Goal: Task Accomplishment & Management: Complete application form

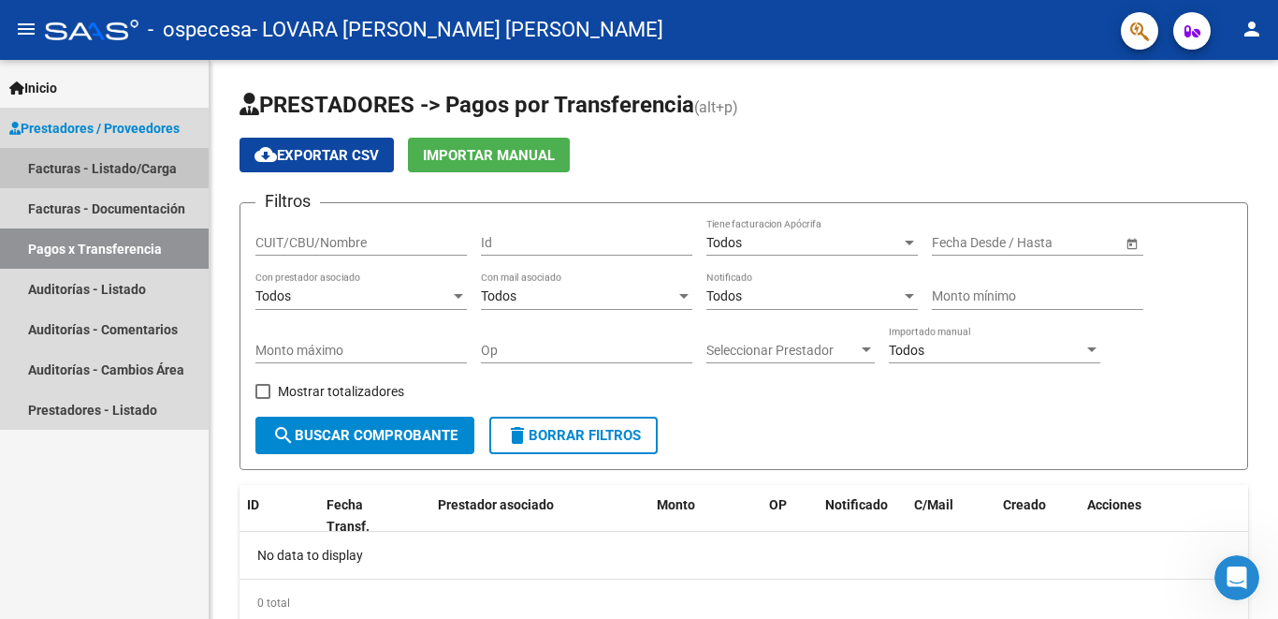
click at [139, 169] on link "Facturas - Listado/Carga" at bounding box center [104, 168] width 209 height 40
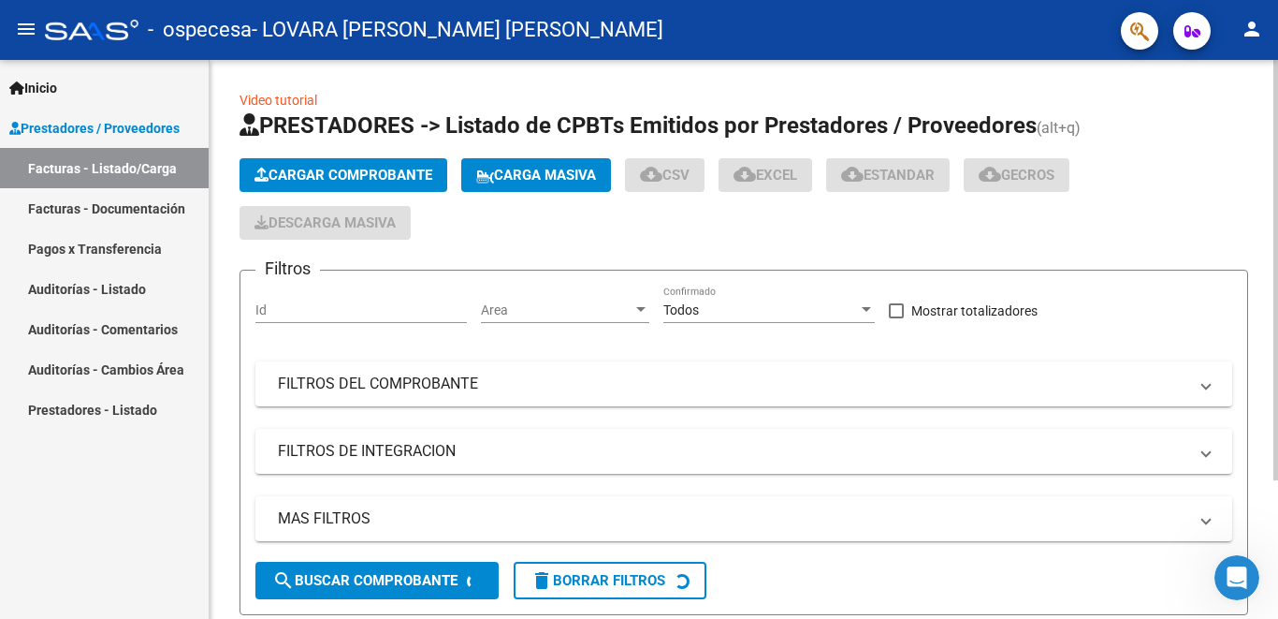
click at [325, 169] on span "Cargar Comprobante" at bounding box center [344, 175] width 178 height 17
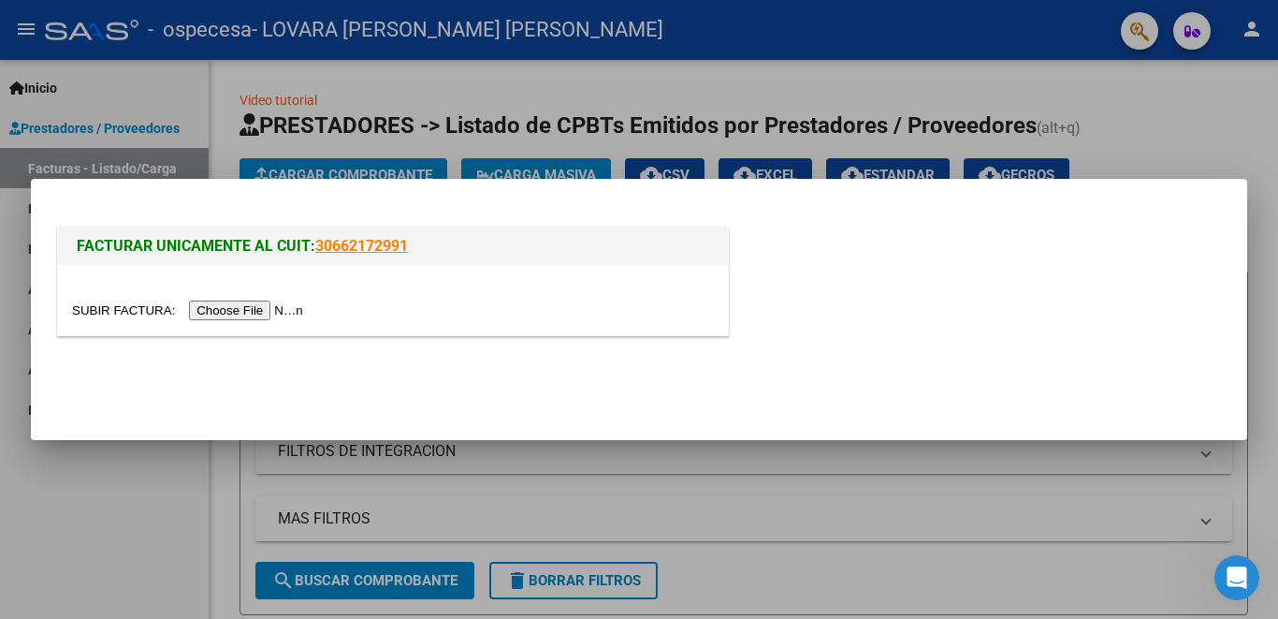
click at [299, 307] on input "file" at bounding box center [190, 310] width 237 height 20
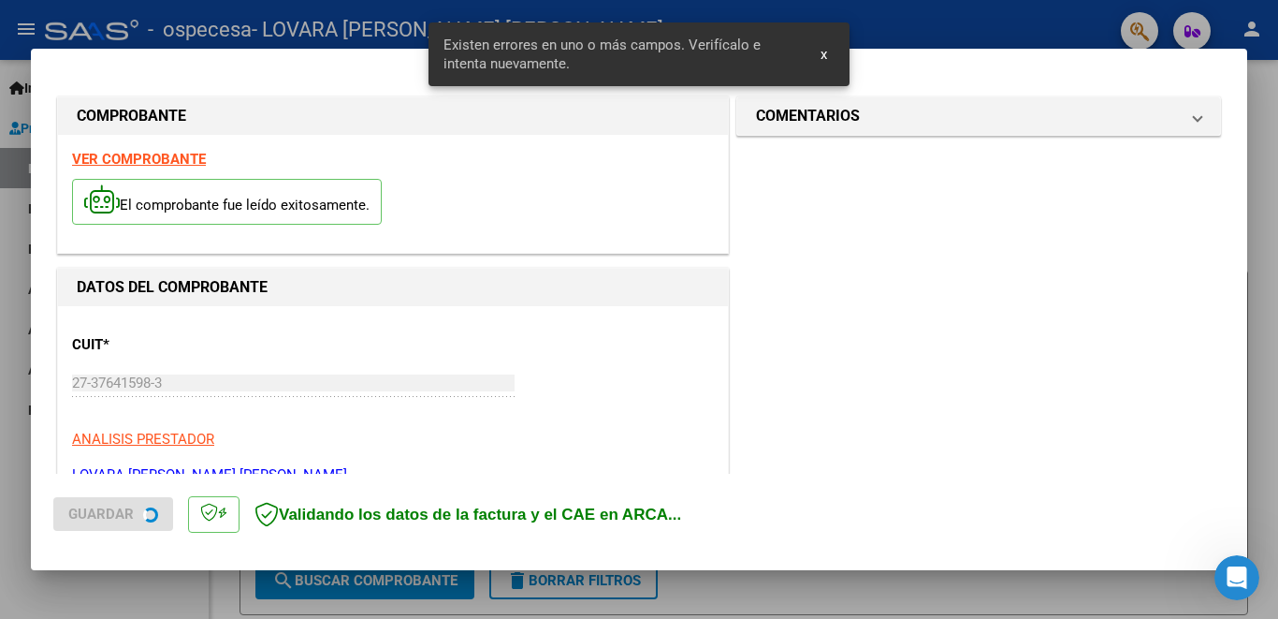
scroll to position [415, 0]
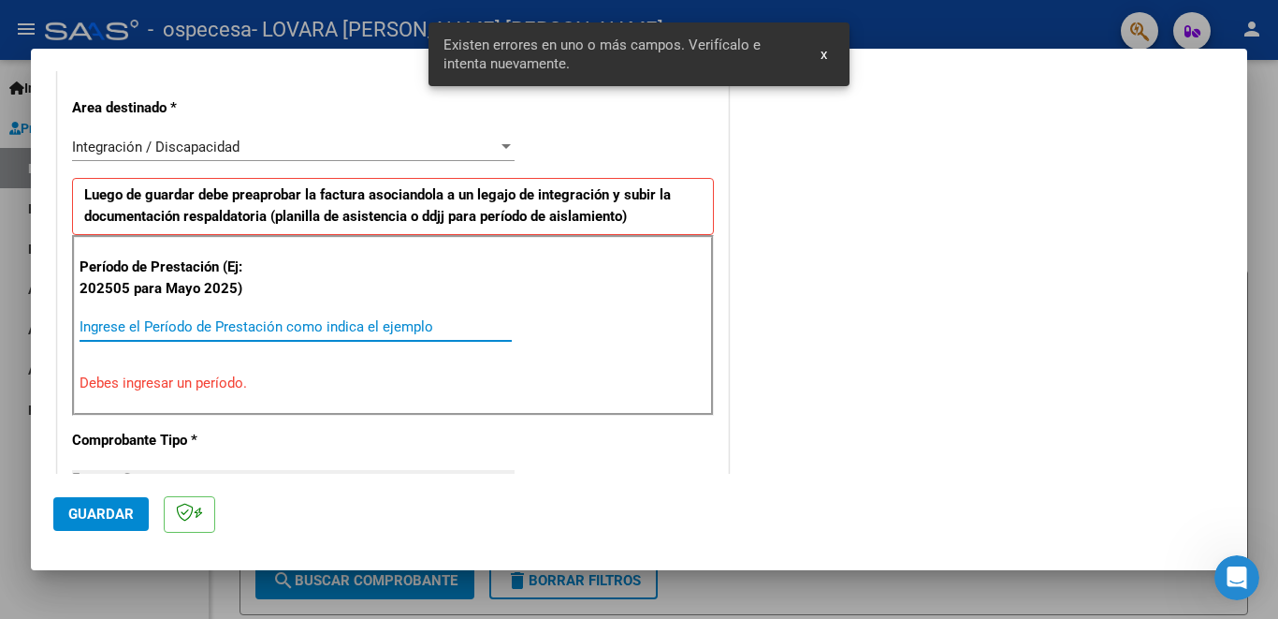
click at [169, 330] on input "Ingrese el Período de Prestación como indica el ejemplo" at bounding box center [296, 326] width 432 height 17
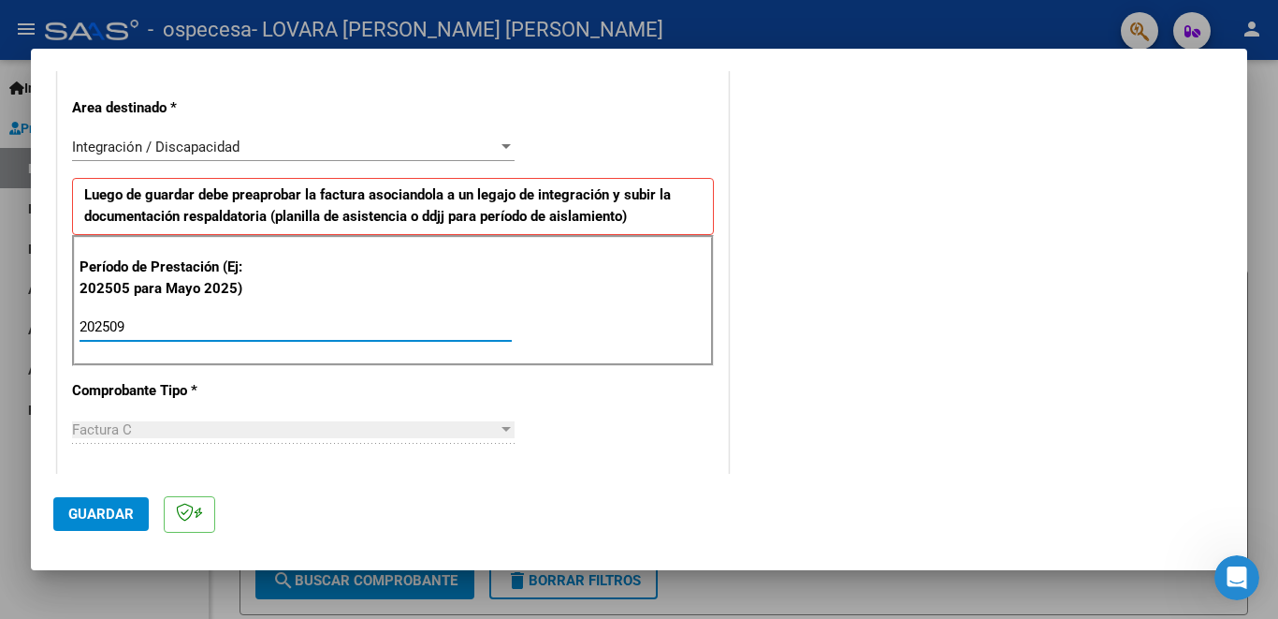
type input "202509"
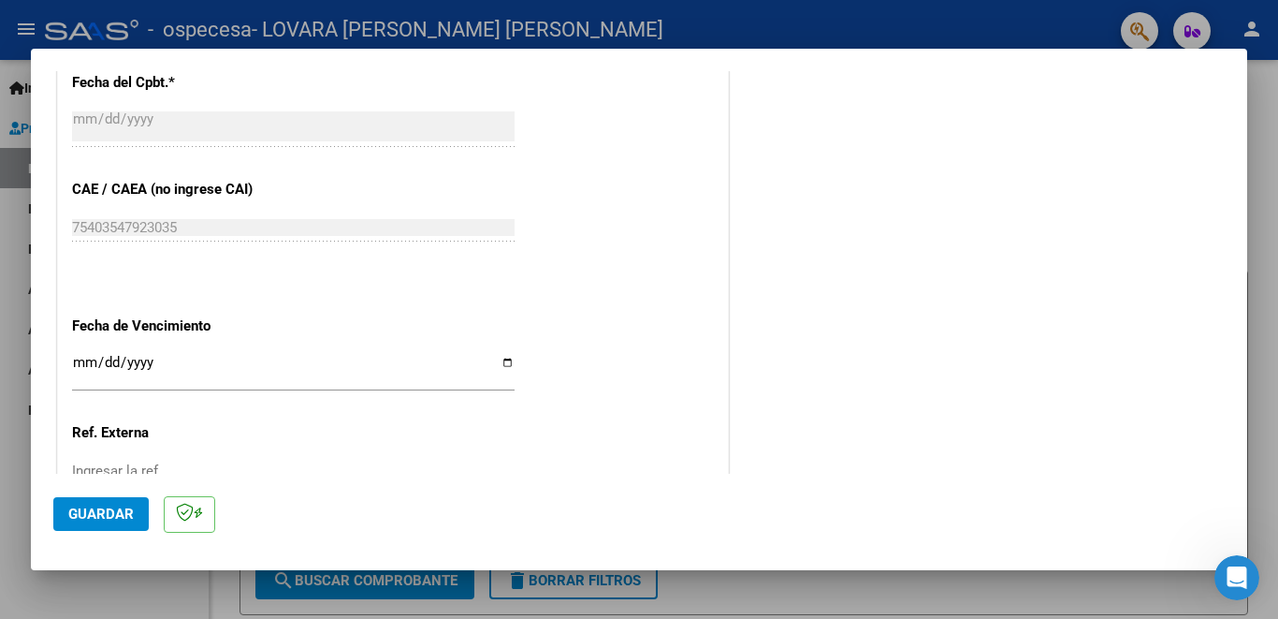
scroll to position [1221, 0]
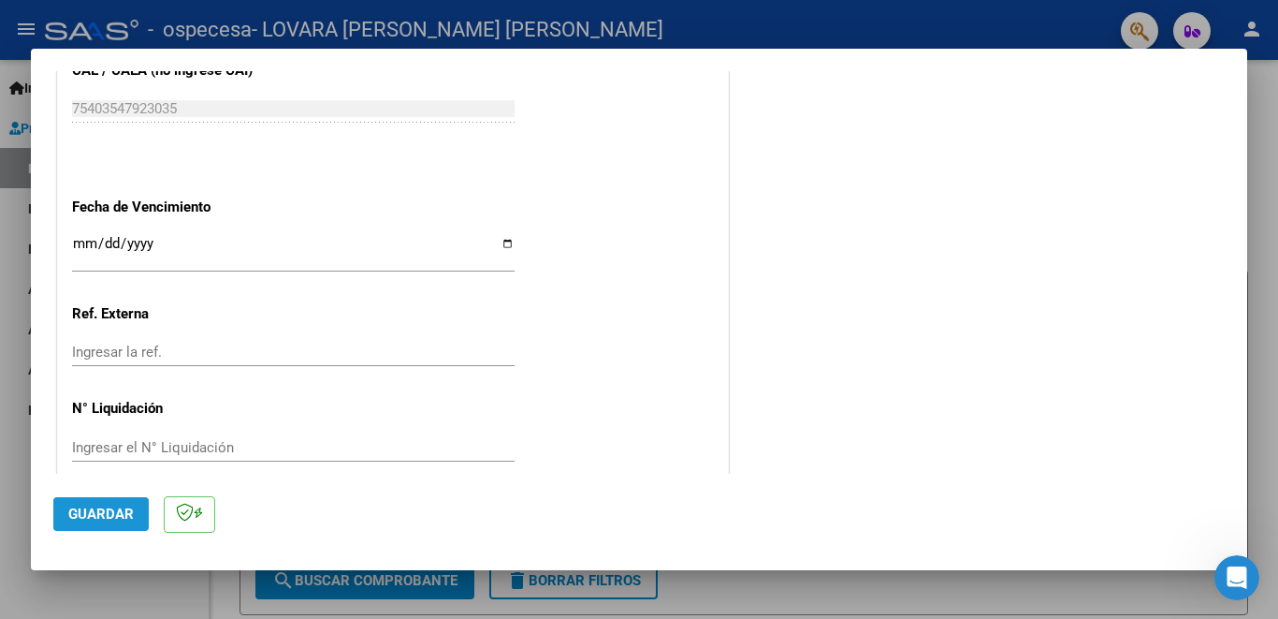
click at [125, 504] on button "Guardar" at bounding box center [100, 514] width 95 height 34
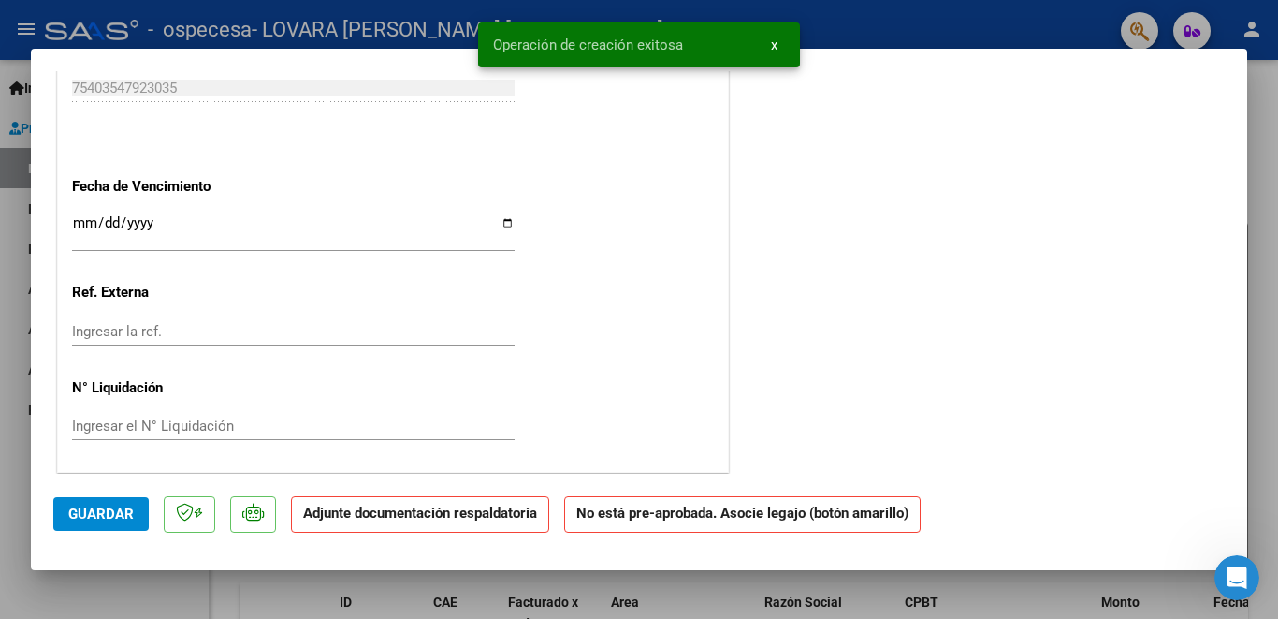
scroll to position [0, 0]
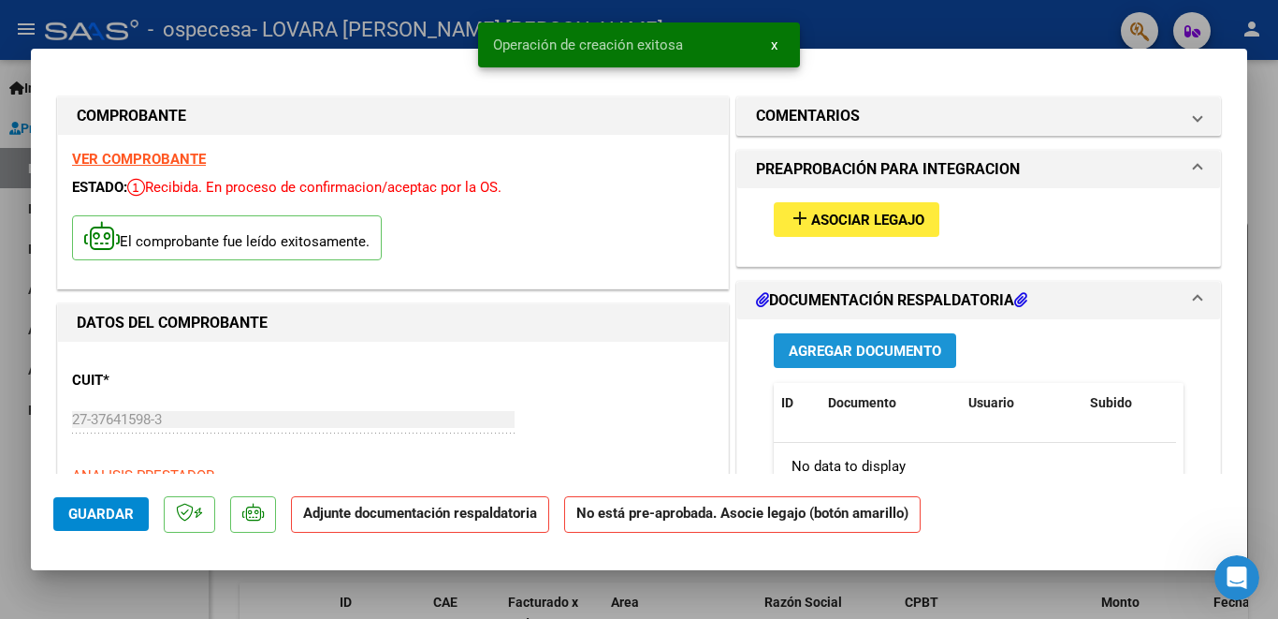
click at [904, 358] on span "Agregar Documento" at bounding box center [865, 350] width 153 height 17
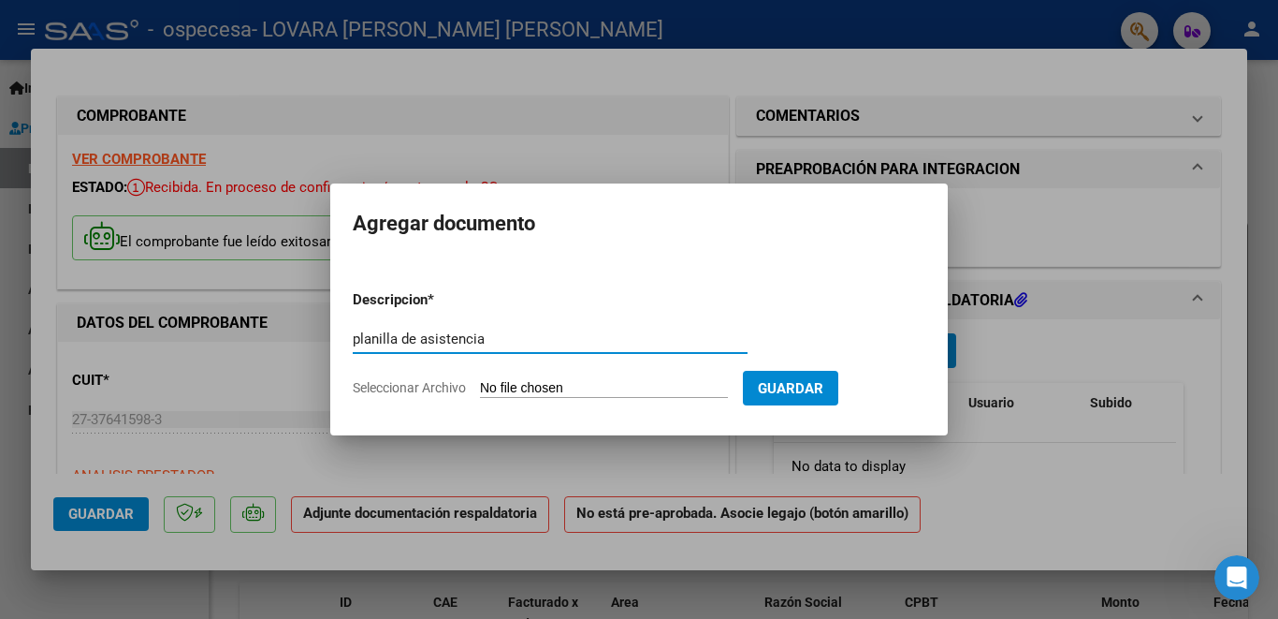
type input "planilla de asistencia"
click at [669, 391] on input "Seleccionar Archivo" at bounding box center [604, 389] width 248 height 18
type input "C:\fakepath\Asistencia septiembre [PERSON_NAME].pdf"
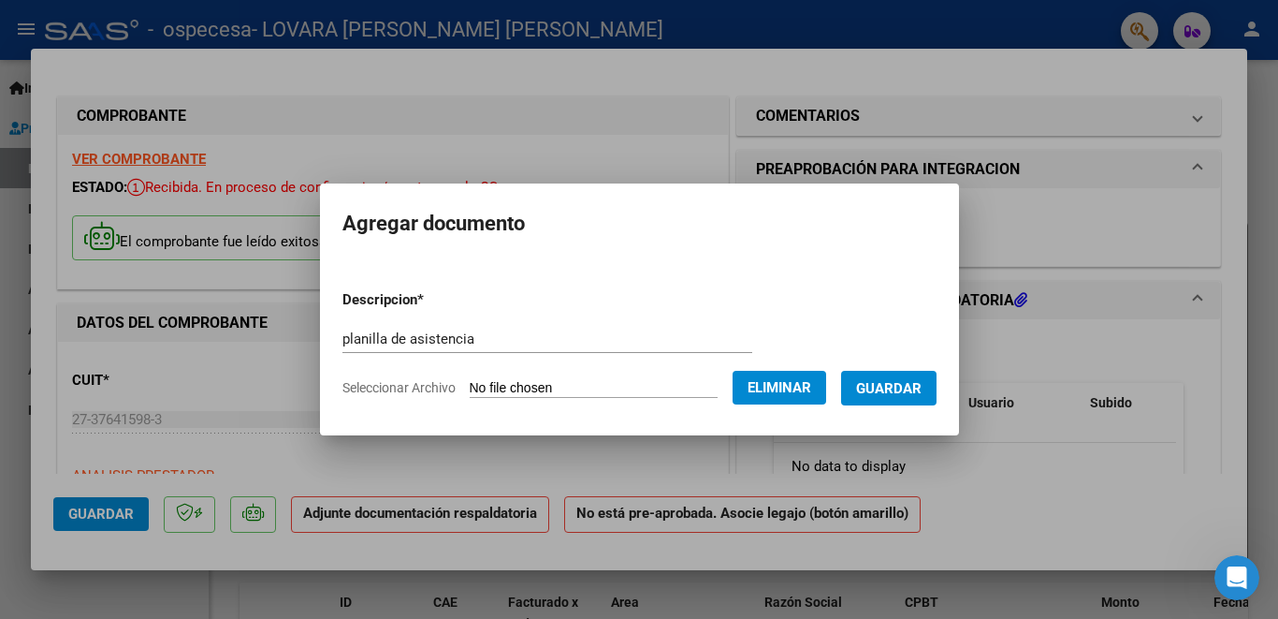
click at [864, 393] on span "Guardar" at bounding box center [889, 388] width 66 height 17
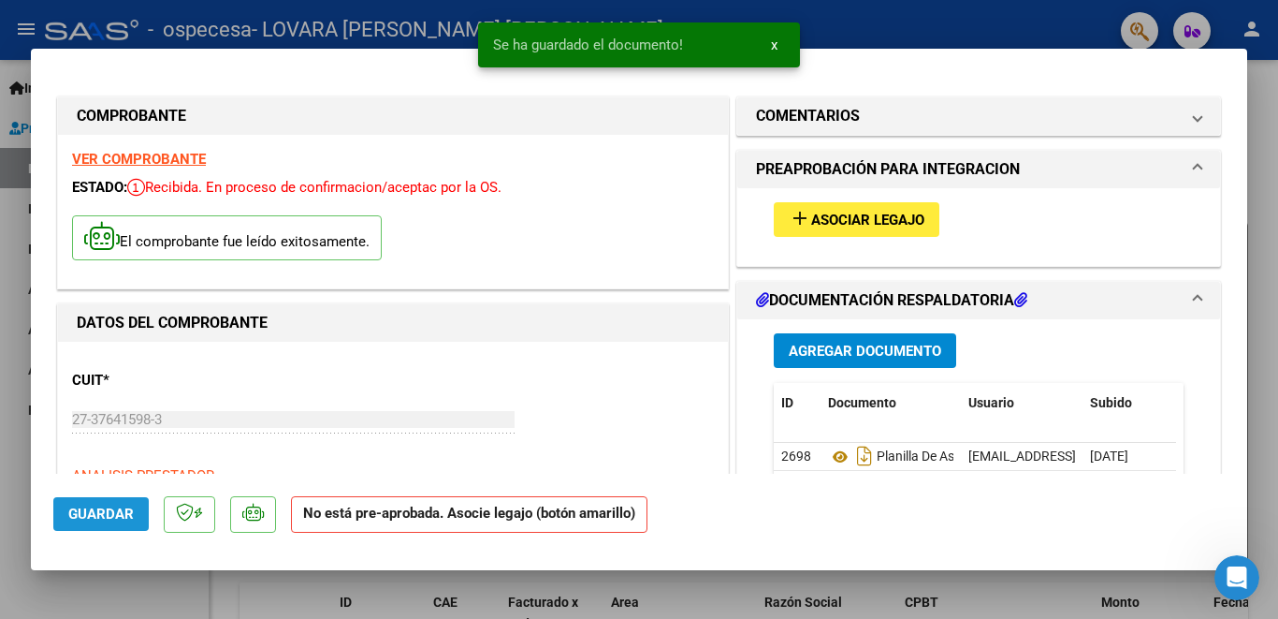
click at [94, 517] on span "Guardar" at bounding box center [101, 513] width 66 height 17
click at [1261, 88] on div at bounding box center [639, 309] width 1278 height 619
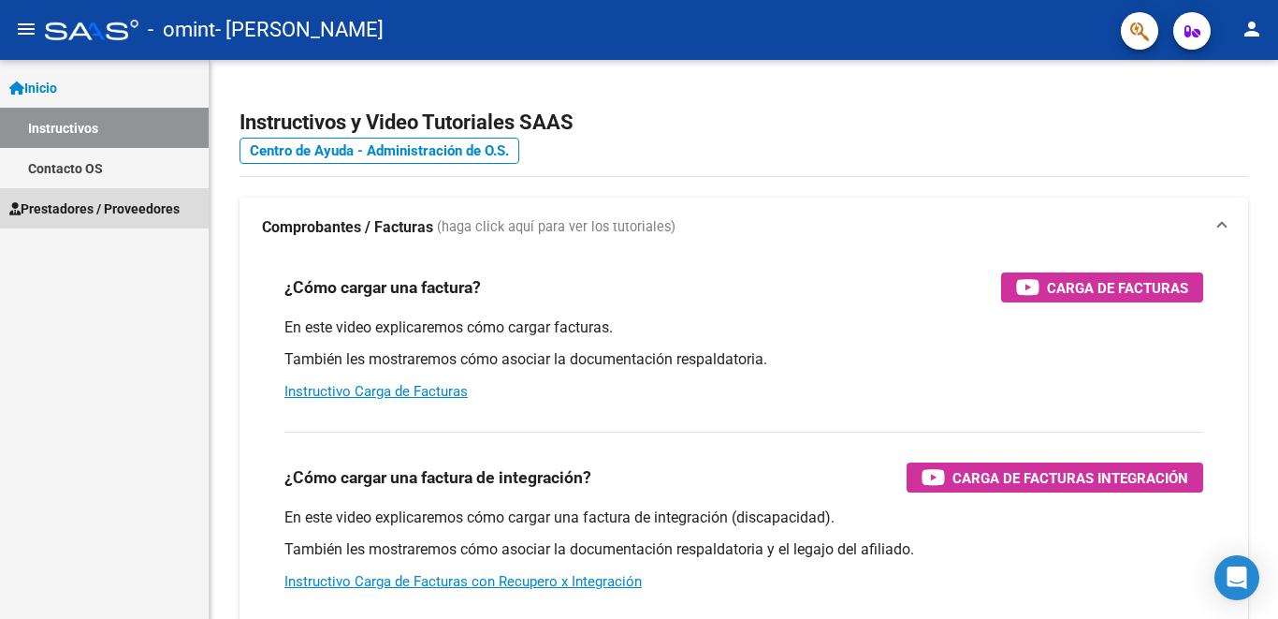
click at [106, 213] on span "Prestadores / Proveedores" at bounding box center [94, 208] width 170 height 21
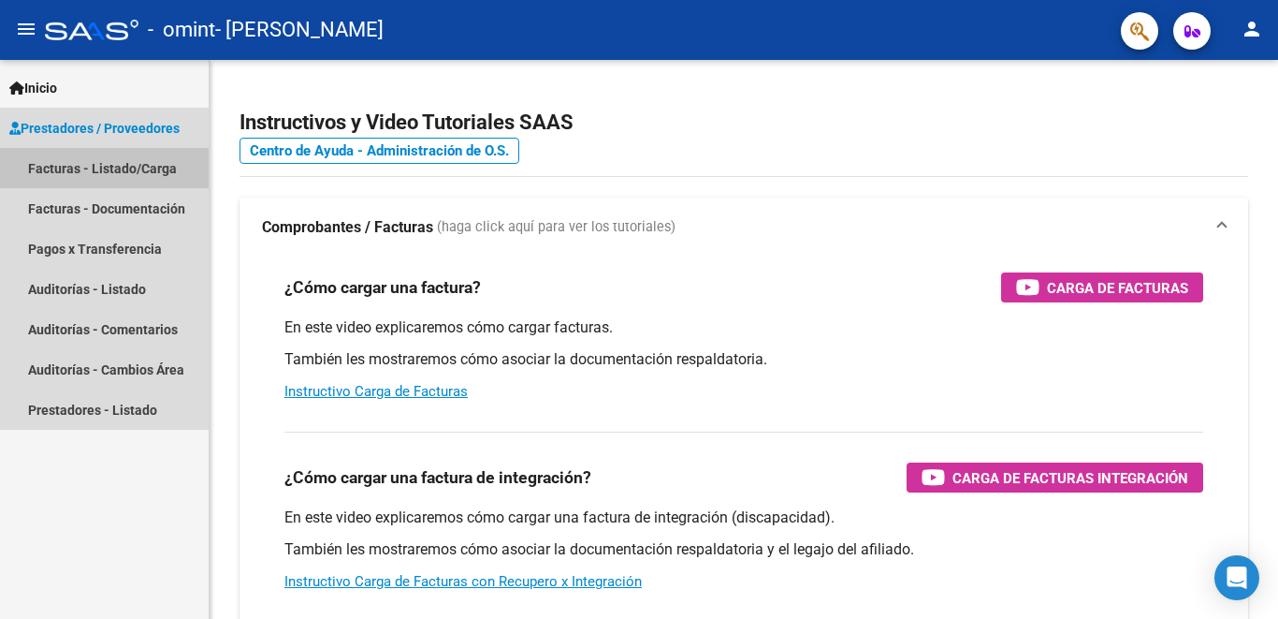
click at [141, 174] on link "Facturas - Listado/Carga" at bounding box center [104, 168] width 209 height 40
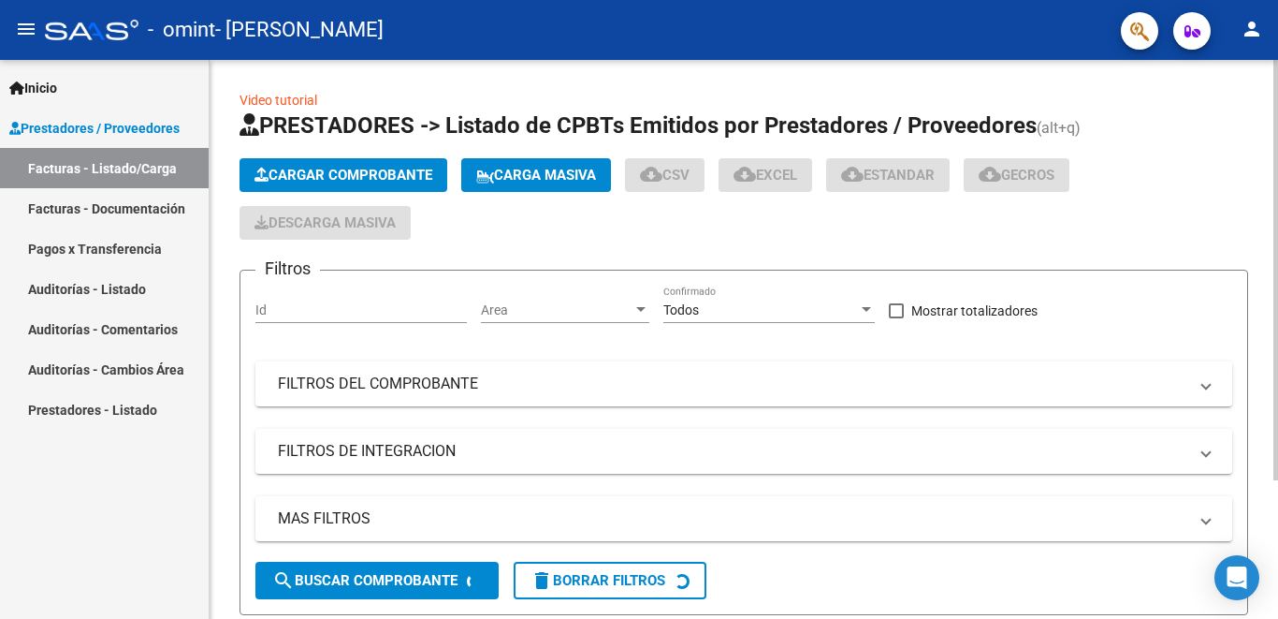
click at [386, 179] on span "Cargar Comprobante" at bounding box center [344, 175] width 178 height 17
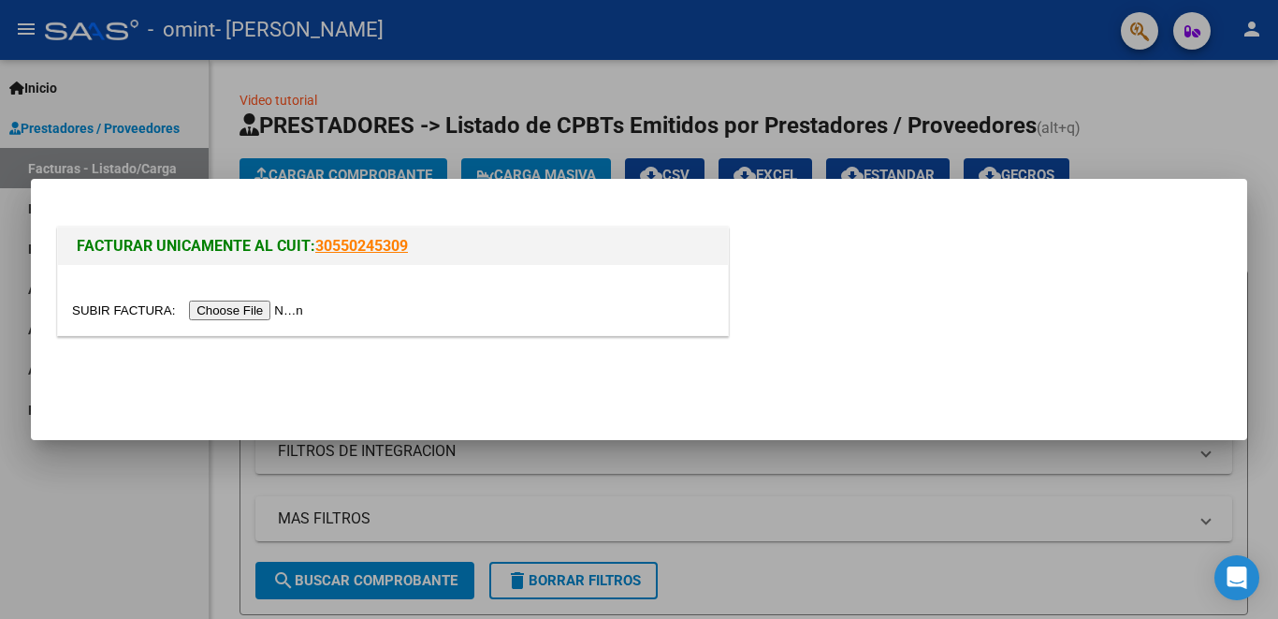
click at [285, 307] on input "file" at bounding box center [190, 310] width 237 height 20
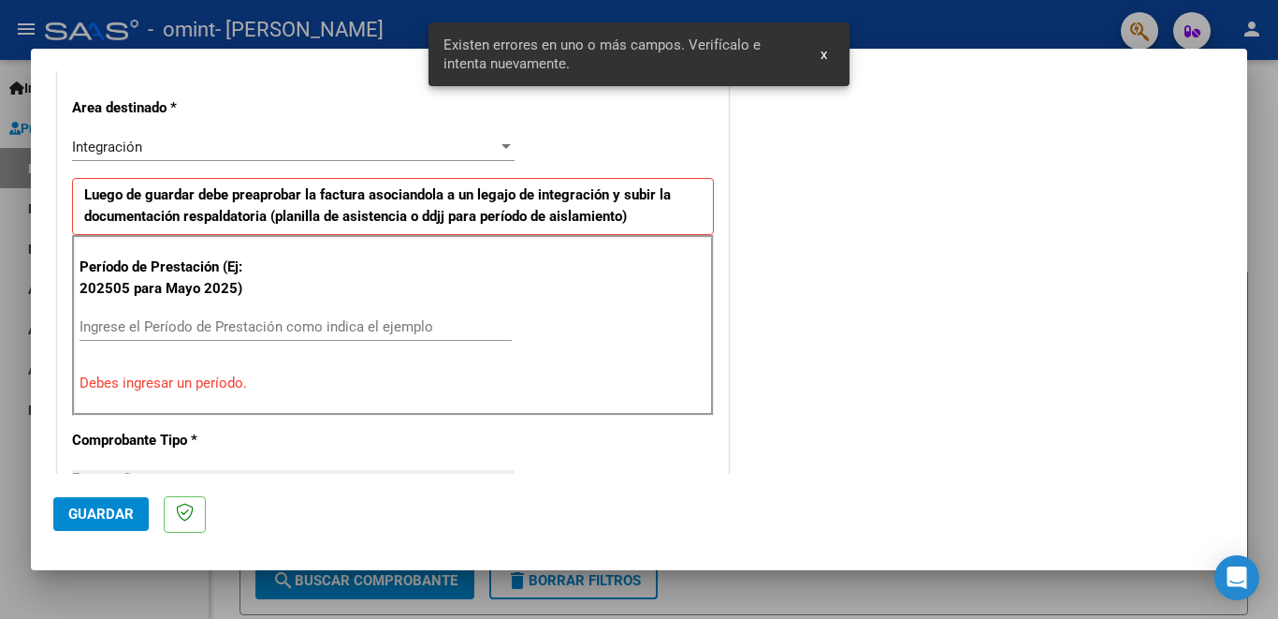
scroll to position [451, 0]
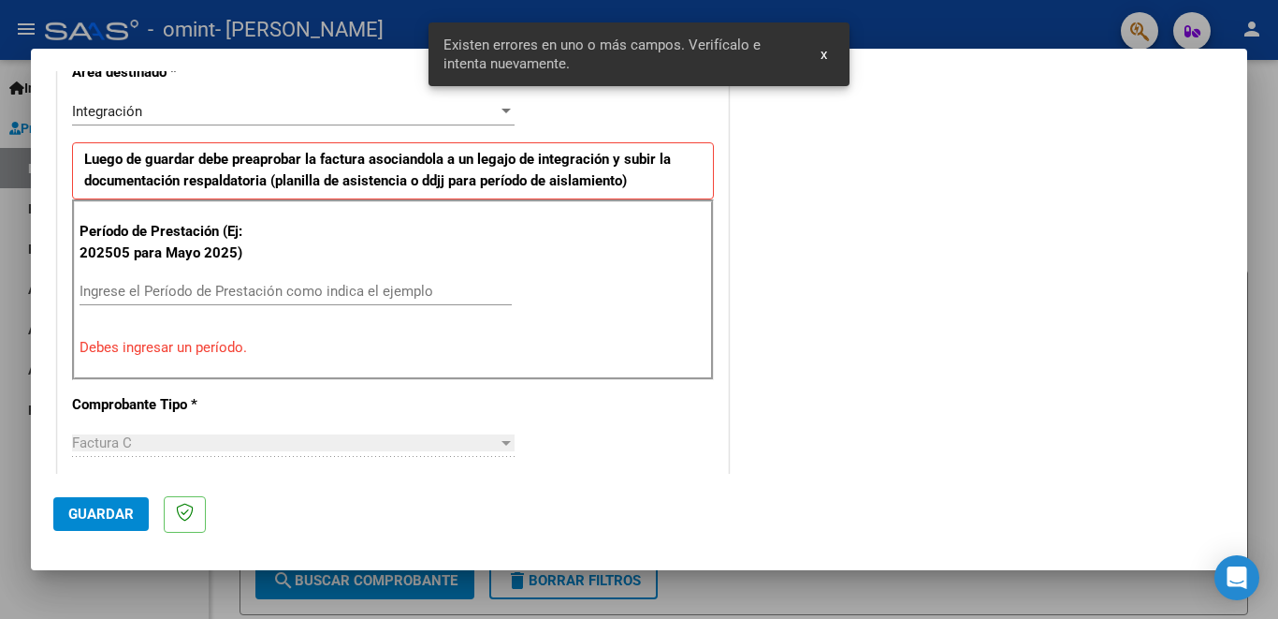
click at [351, 284] on input "Ingrese el Período de Prestación como indica el ejemplo" at bounding box center [296, 291] width 432 height 17
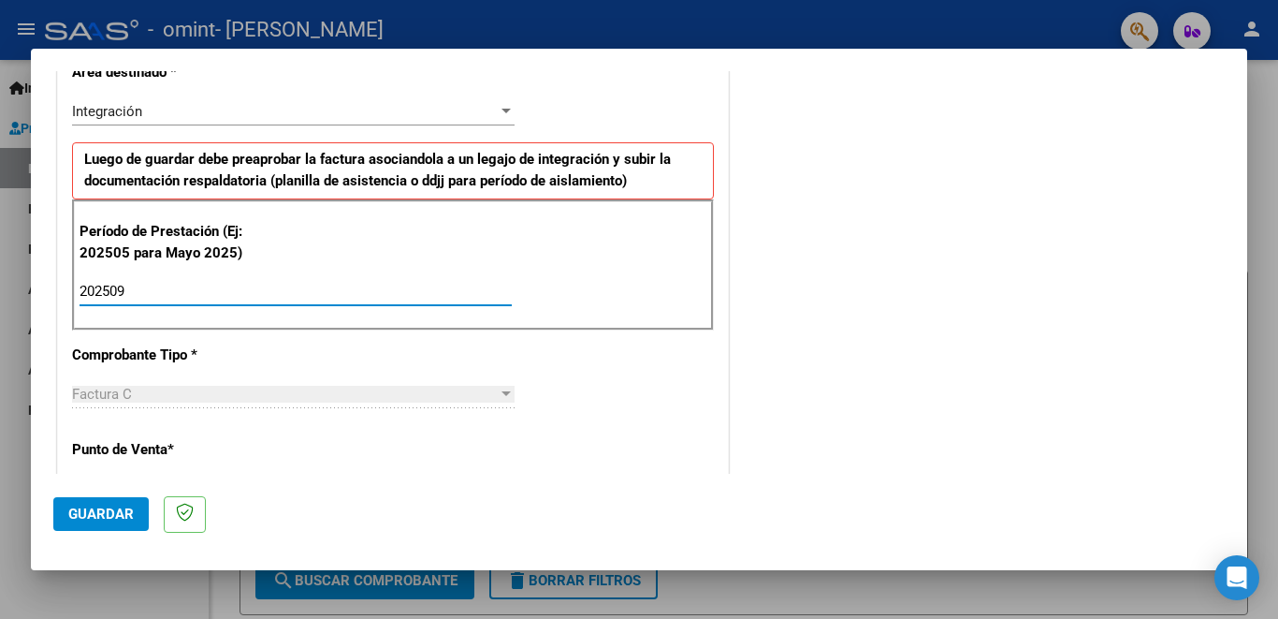
type input "202509"
click at [97, 525] on button "Guardar" at bounding box center [100, 514] width 95 height 34
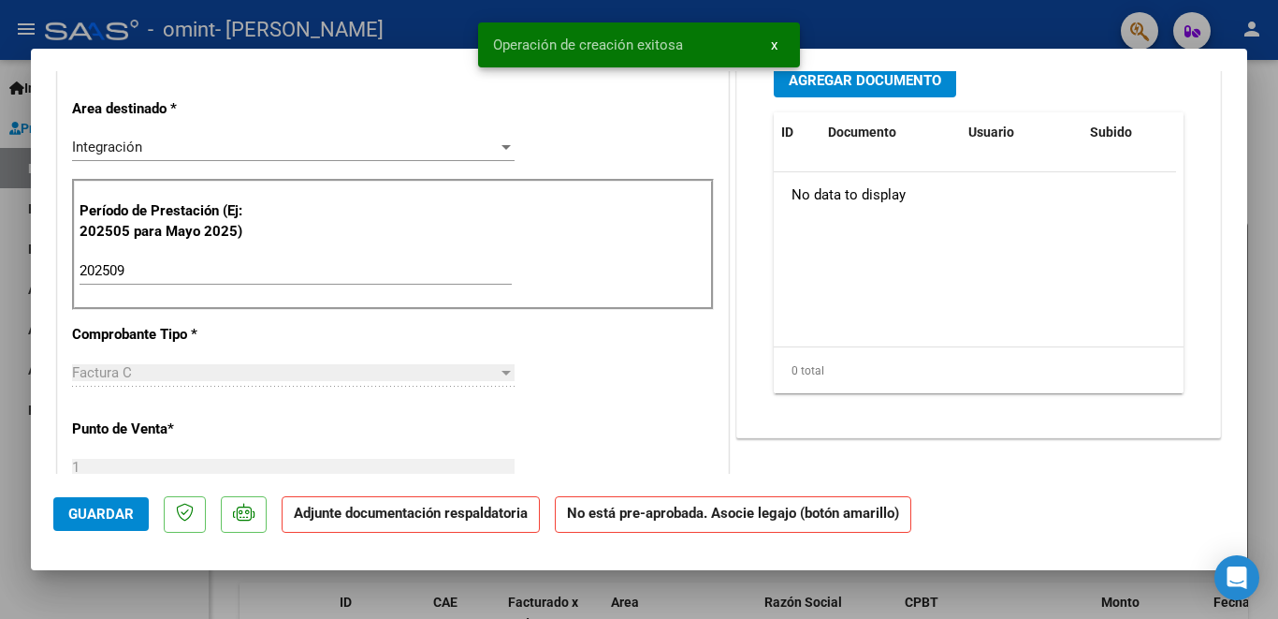
scroll to position [0, 0]
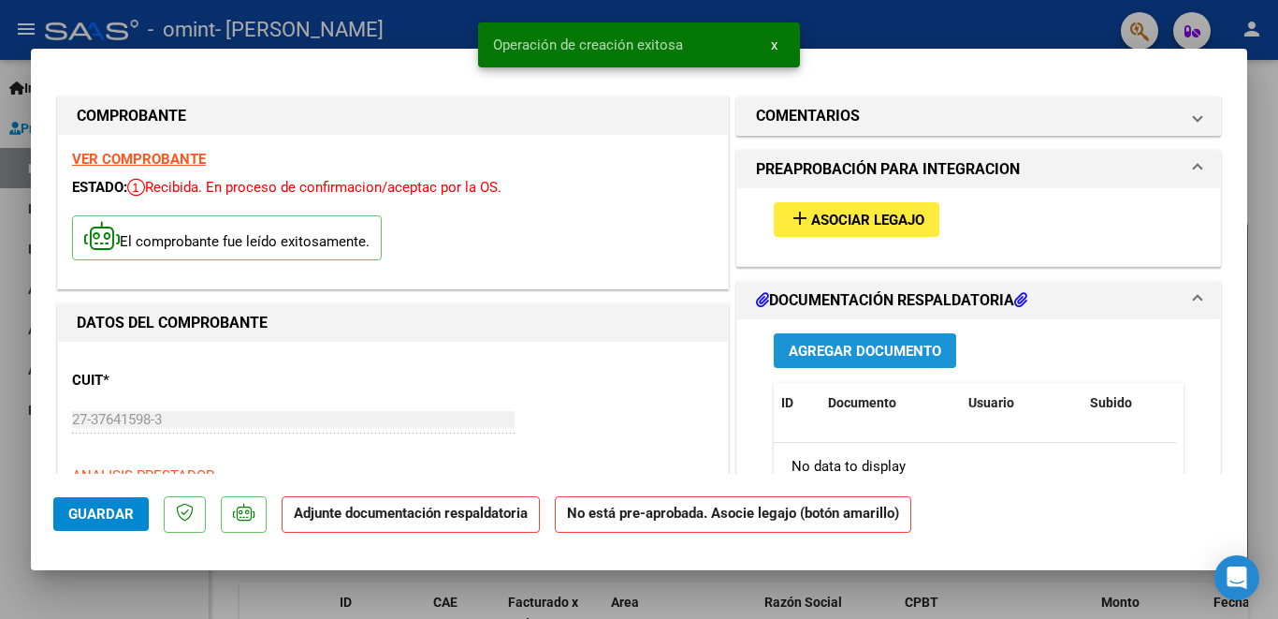
click at [850, 348] on span "Agregar Documento" at bounding box center [865, 350] width 153 height 17
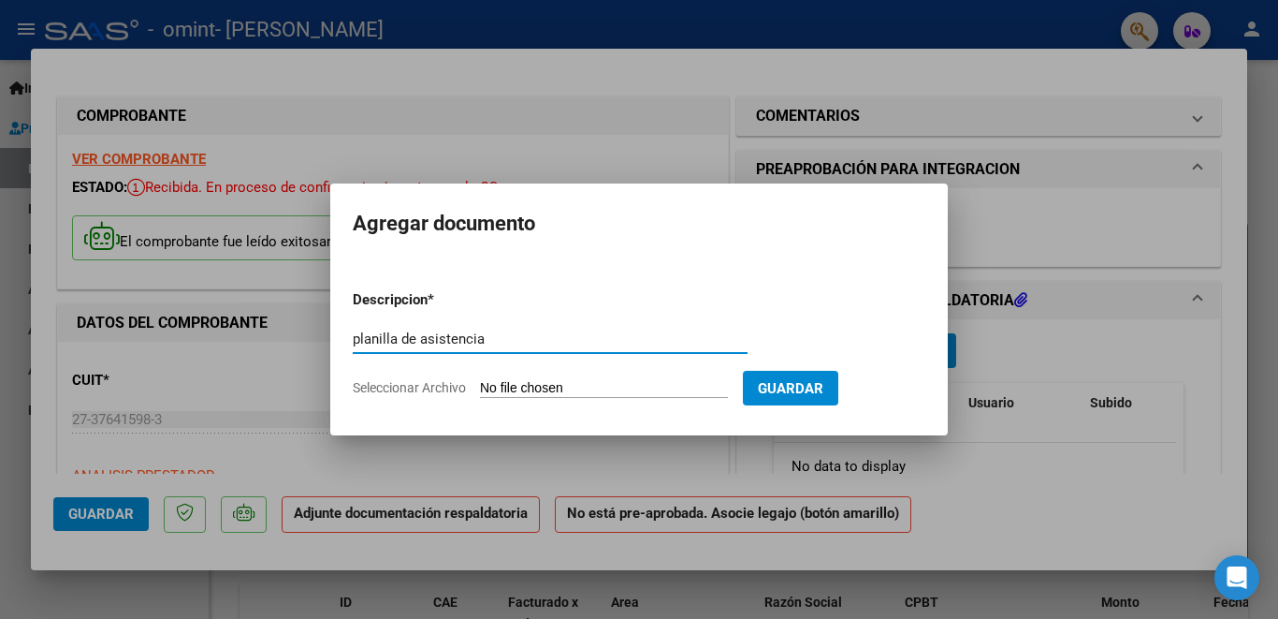
type input "planilla de asistencia"
click at [565, 386] on input "Seleccionar Archivo" at bounding box center [604, 389] width 248 height 18
type input "C:\fakepath\planilla de asistencia OMINT.pdf"
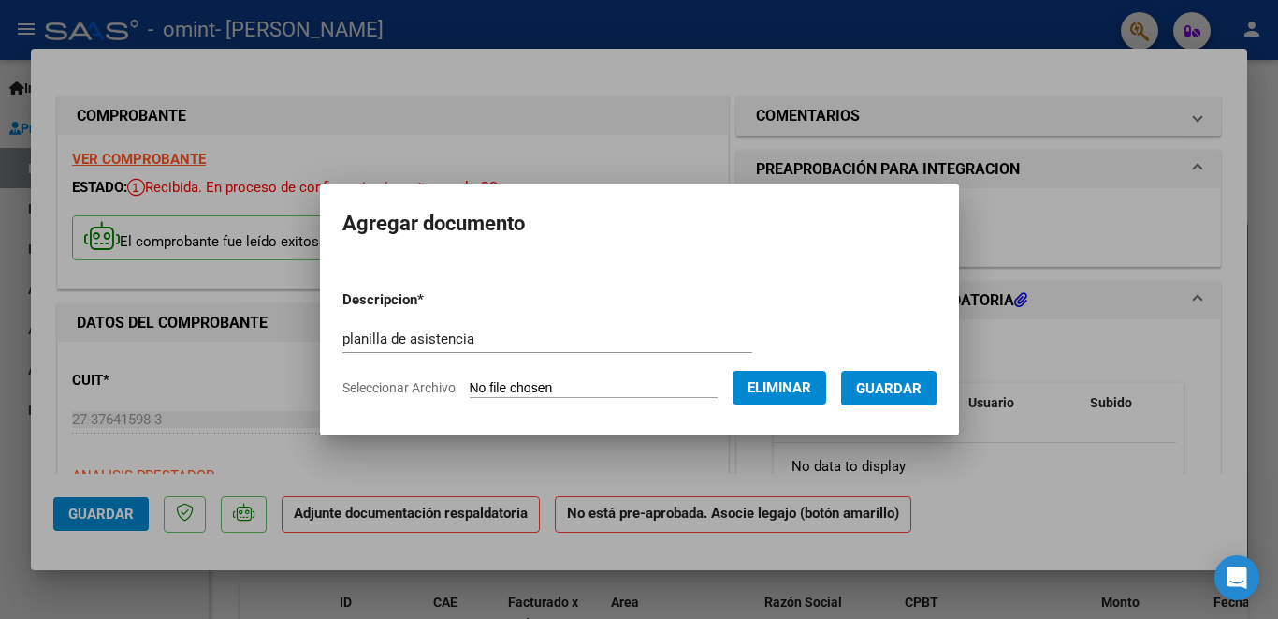
click at [899, 382] on span "Guardar" at bounding box center [889, 388] width 66 height 17
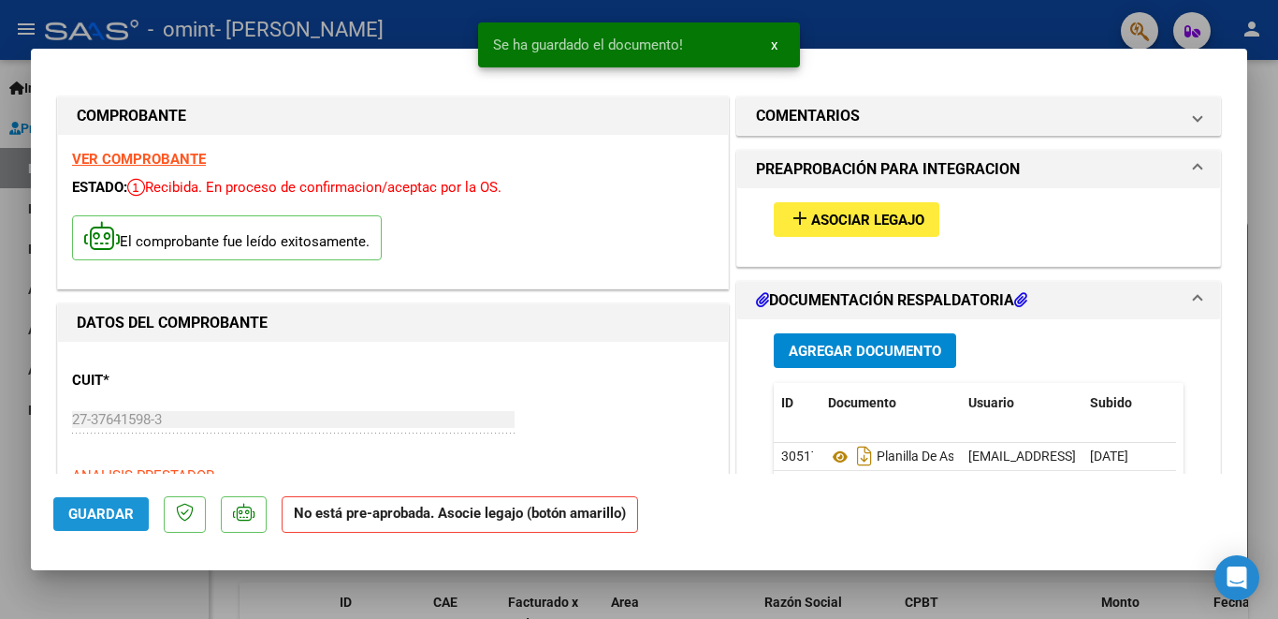
click at [114, 521] on span "Guardar" at bounding box center [101, 513] width 66 height 17
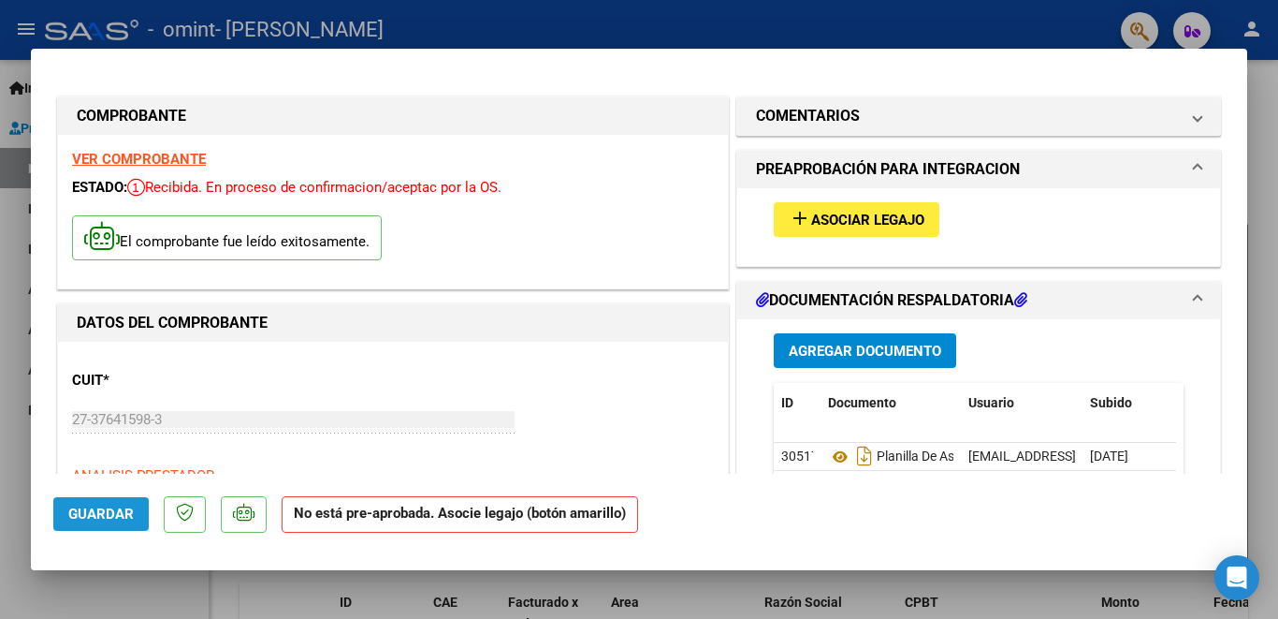
click at [116, 511] on span "Guardar" at bounding box center [101, 513] width 66 height 17
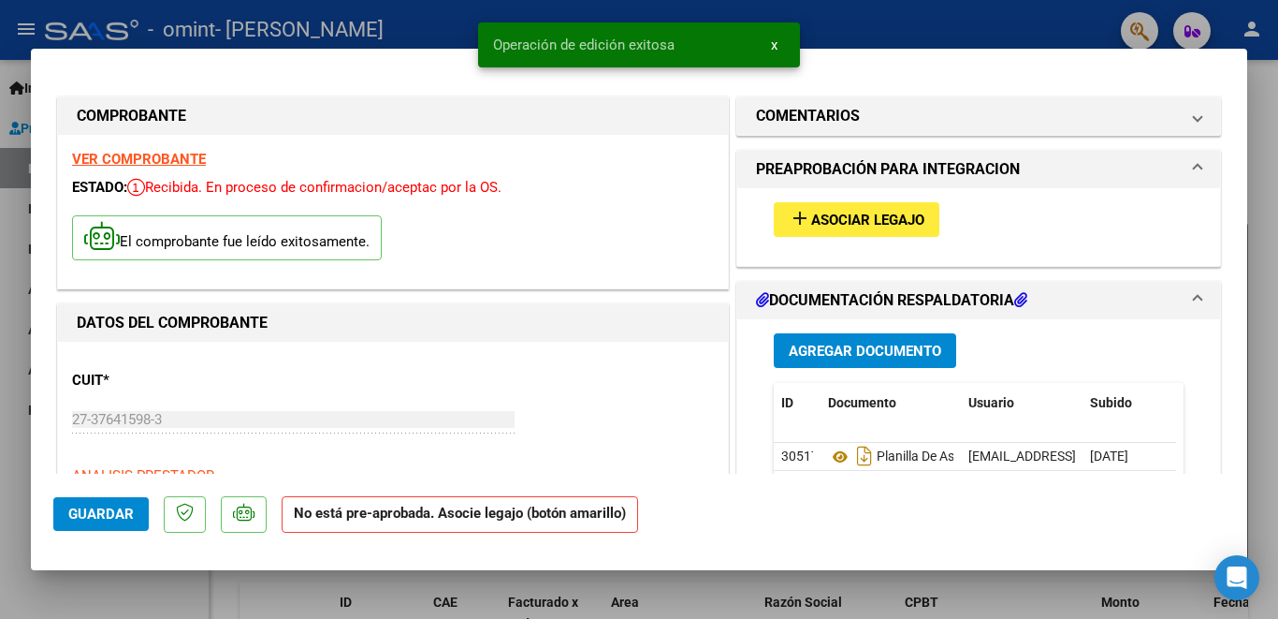
click at [978, 19] on div at bounding box center [639, 309] width 1278 height 619
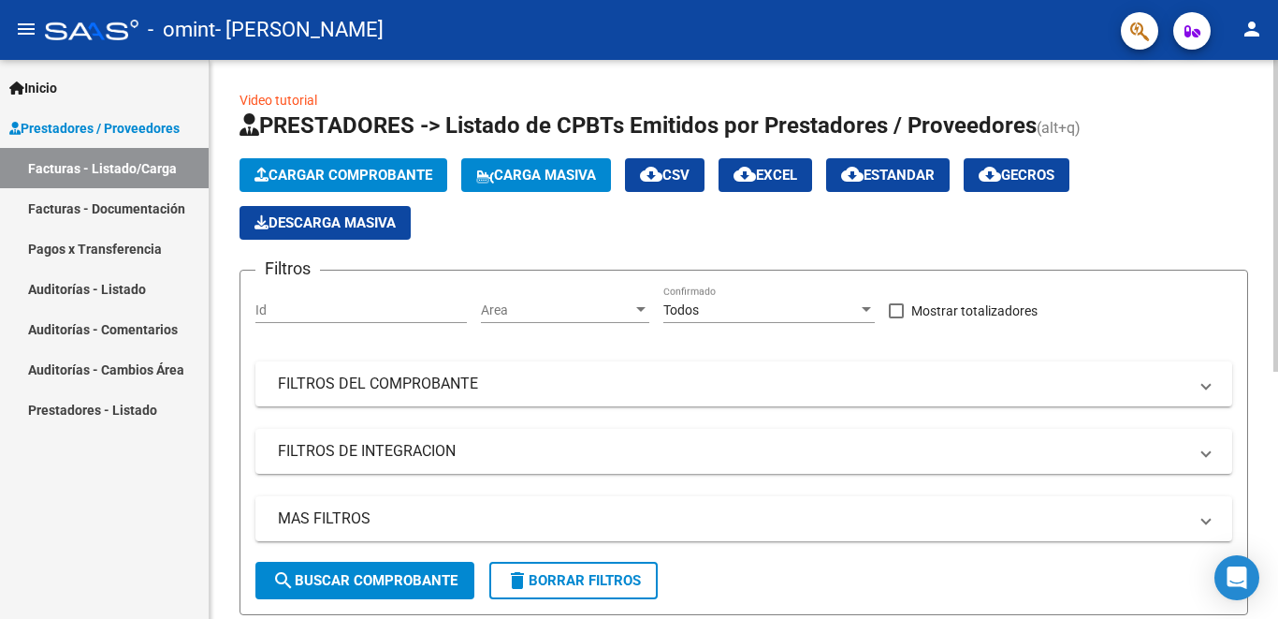
scroll to position [444, 0]
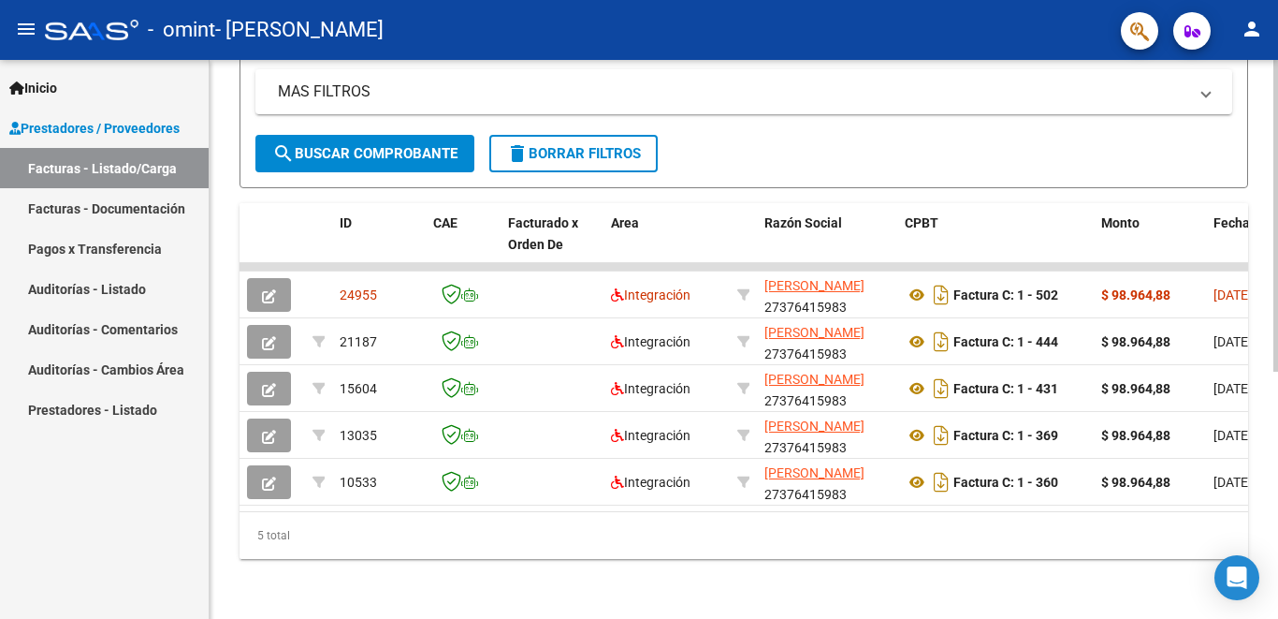
click at [1261, 455] on div at bounding box center [1276, 463] width 5 height 312
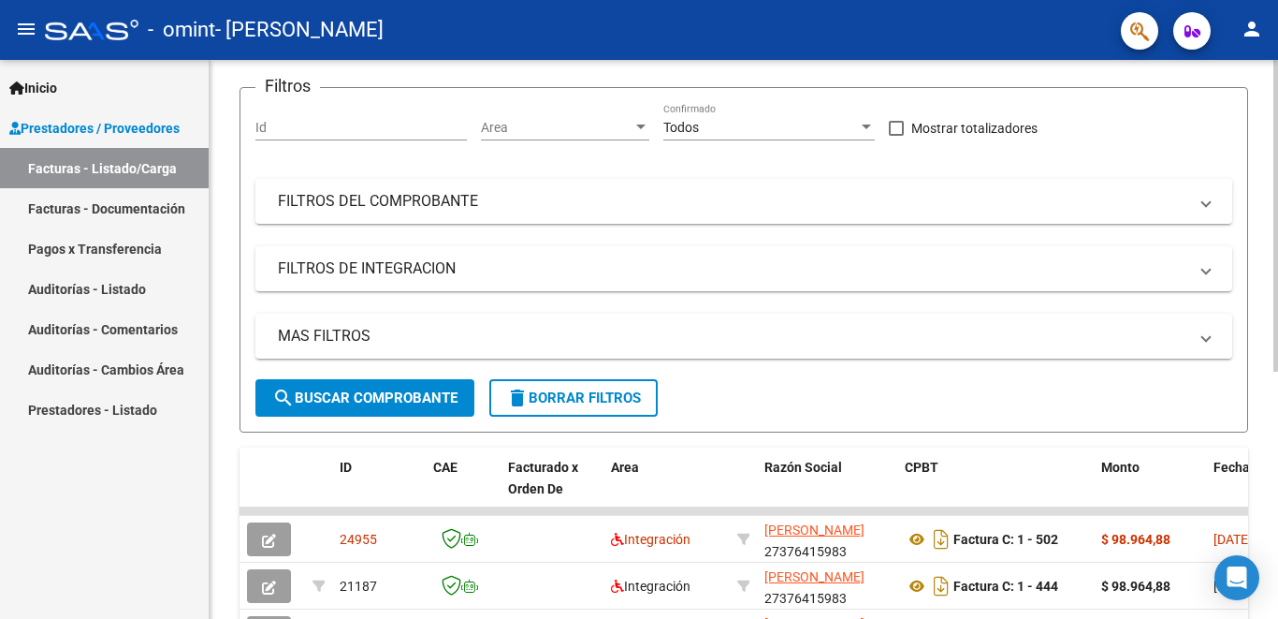
click at [1261, 307] on div at bounding box center [1276, 322] width 5 height 312
